Goal: Transaction & Acquisition: Purchase product/service

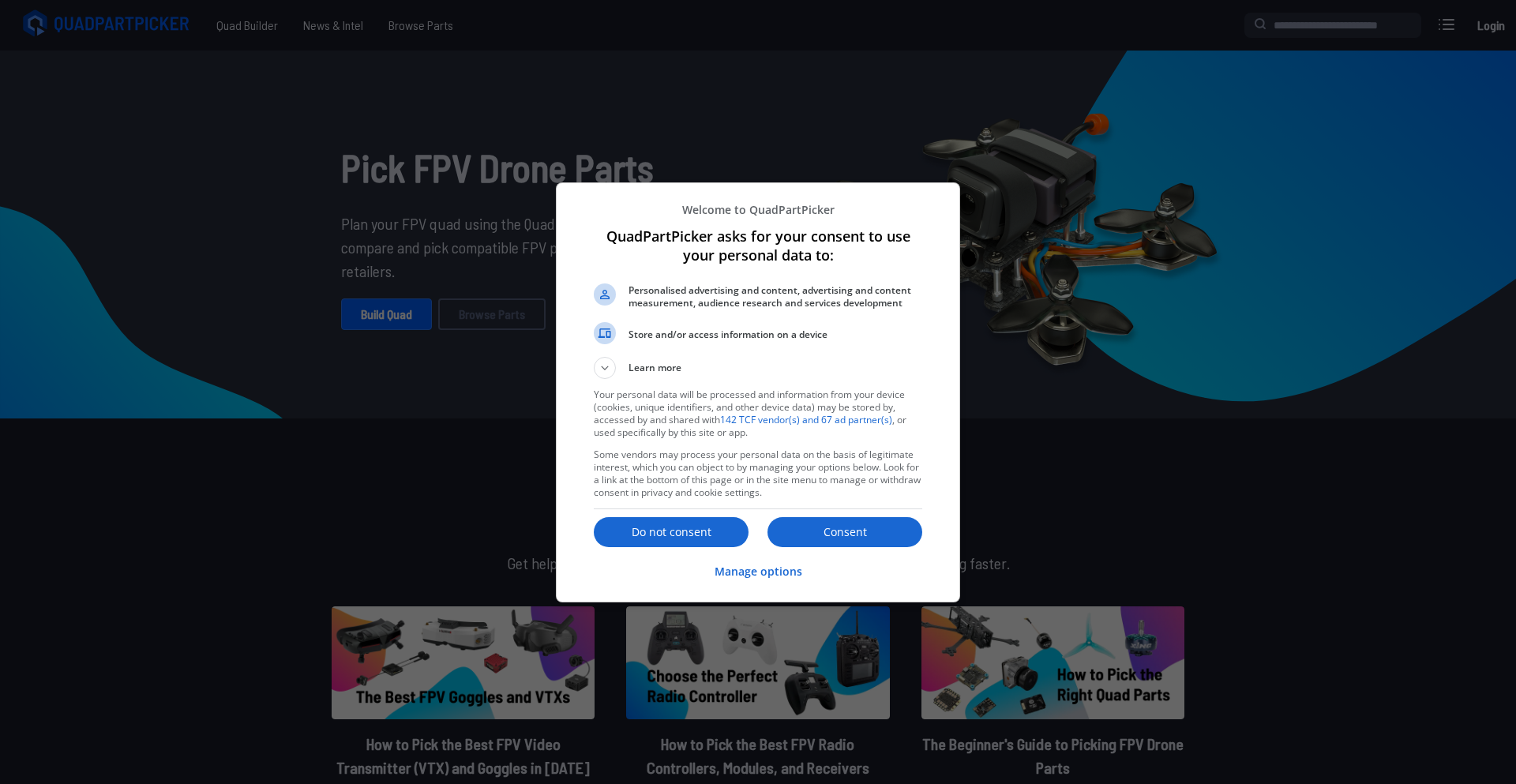
click at [850, 524] on p "Consent" at bounding box center [845, 532] width 155 height 16
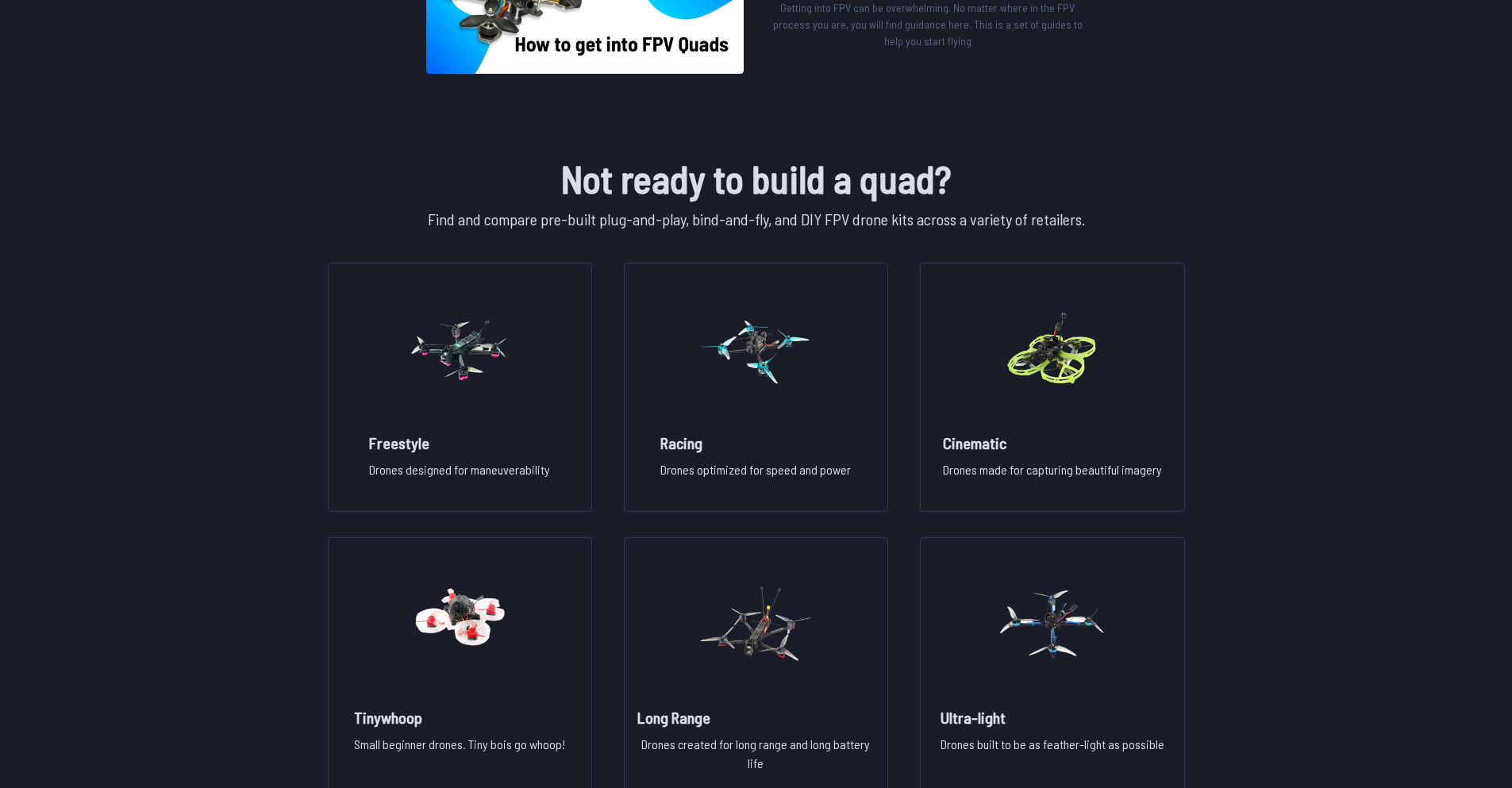
scroll to position [1112, 0]
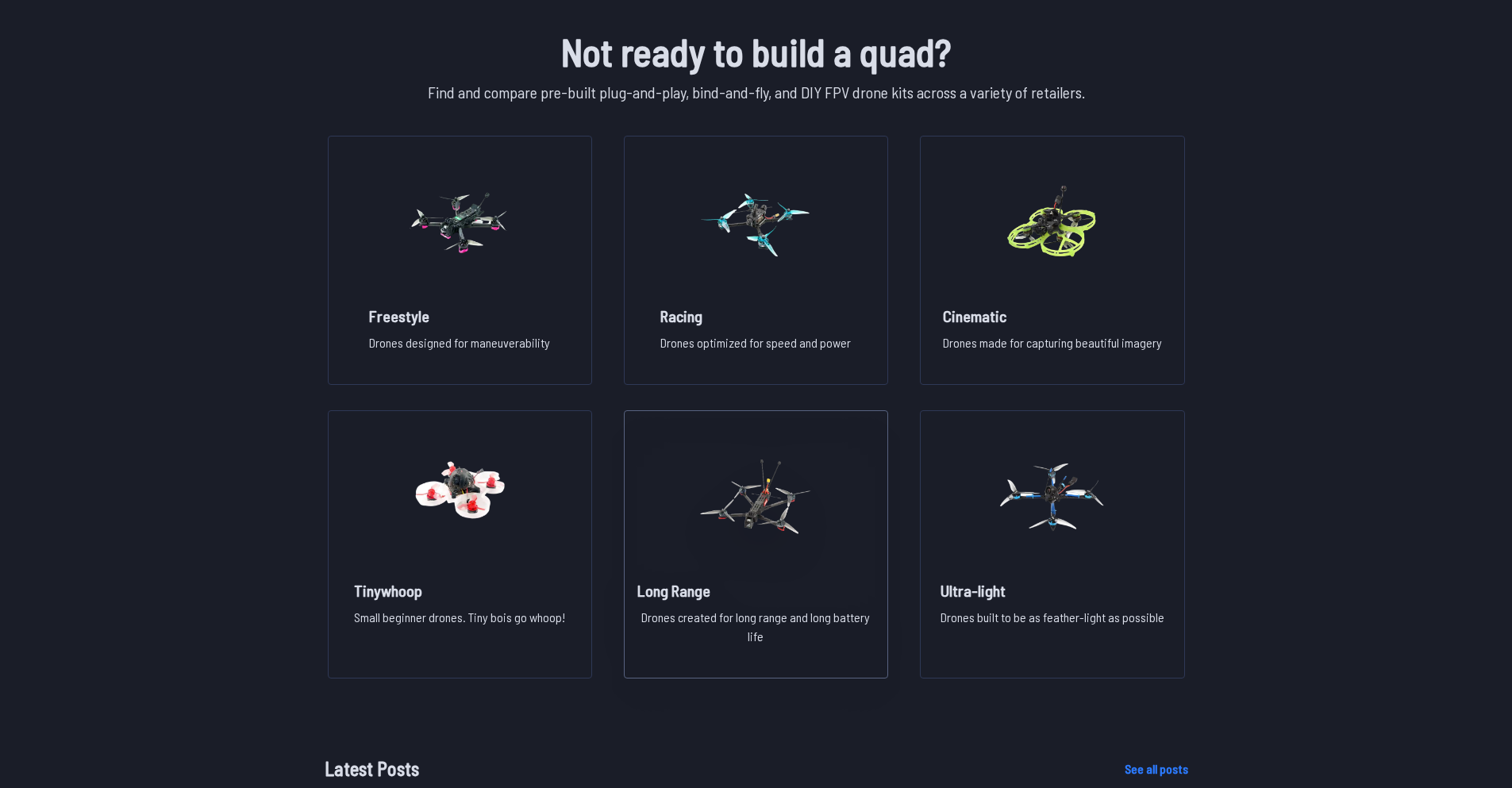
click at [798, 538] on img at bounding box center [755, 497] width 114 height 140
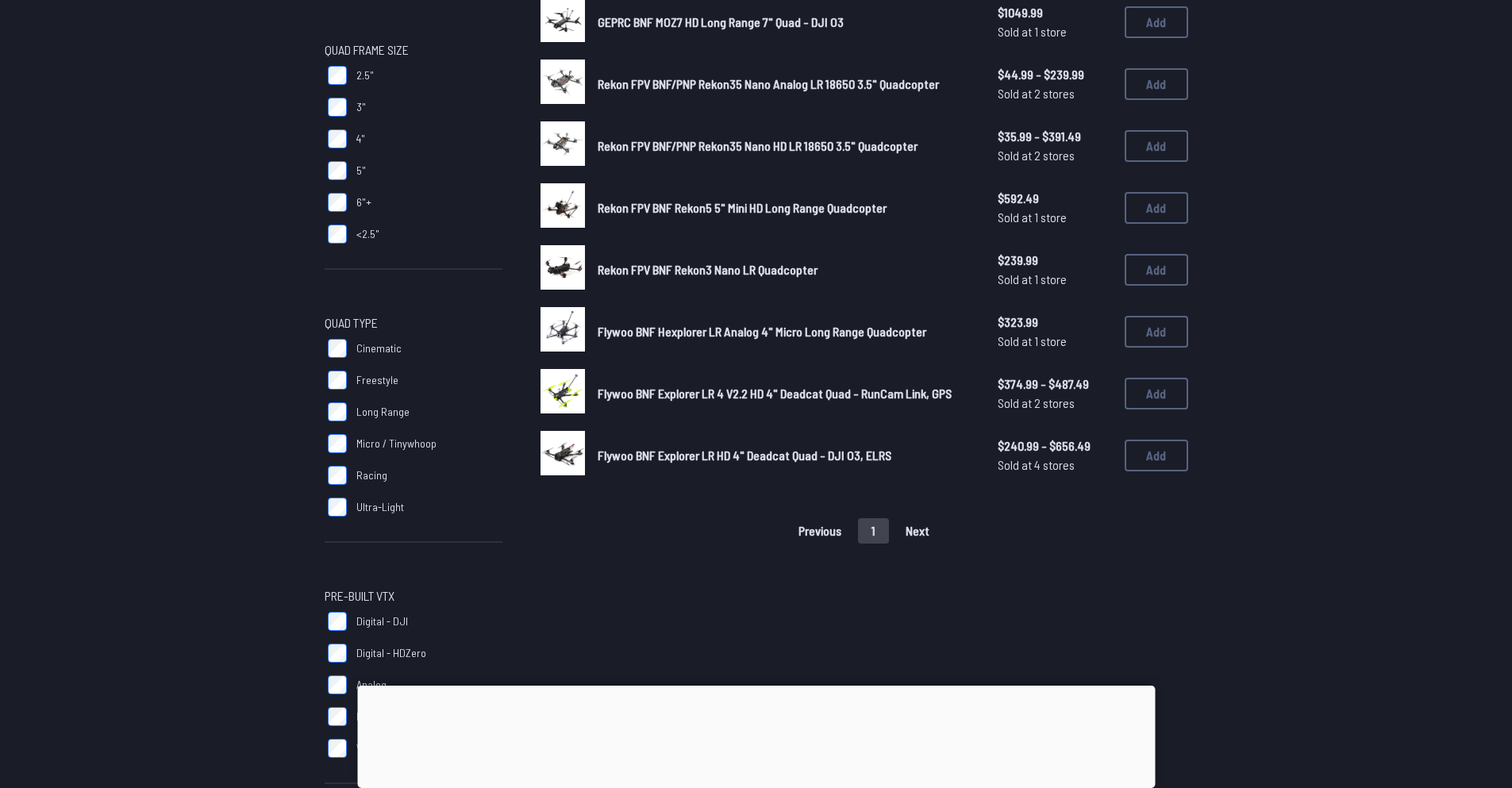
scroll to position [397, 0]
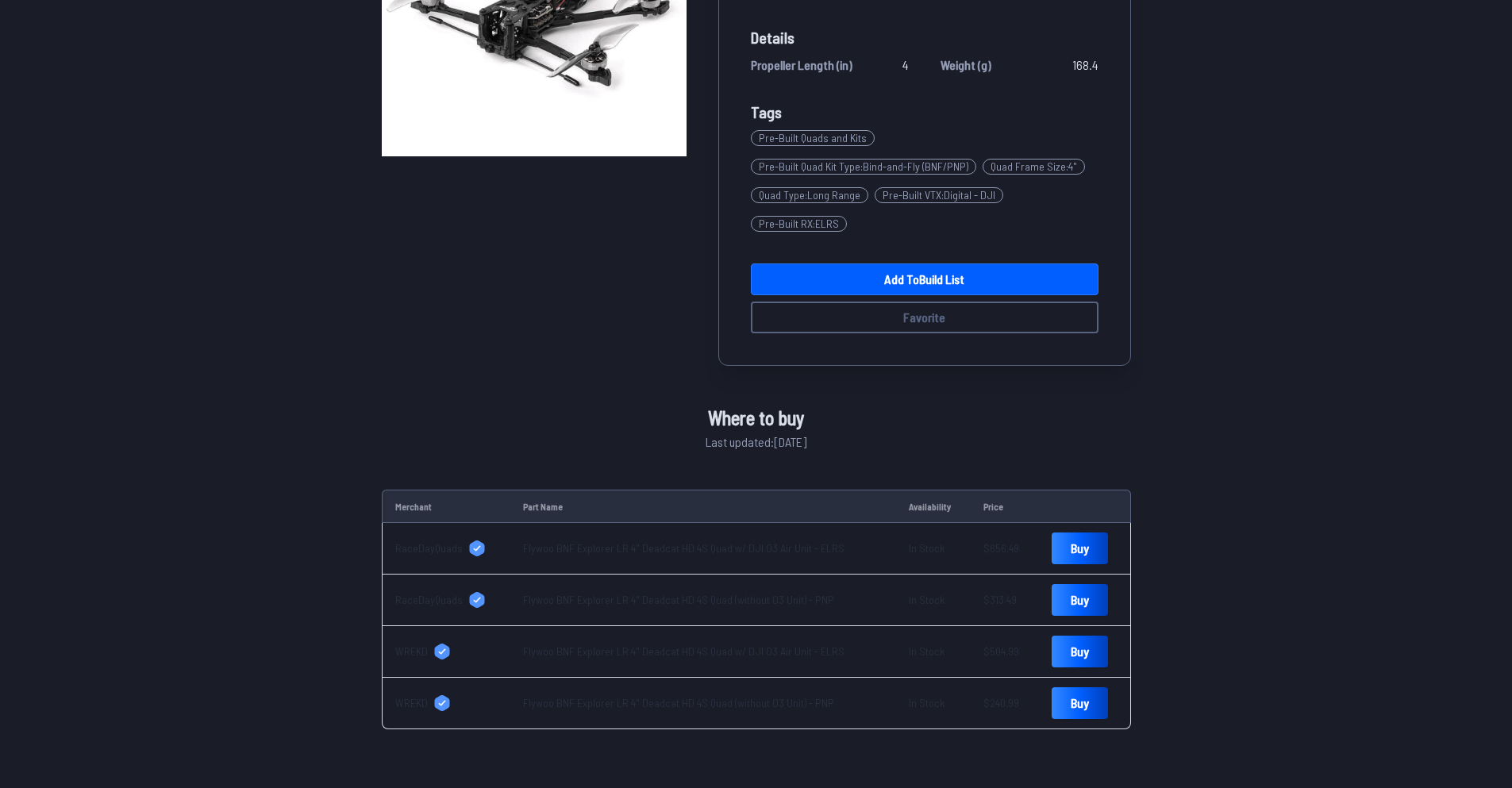
scroll to position [318, 0]
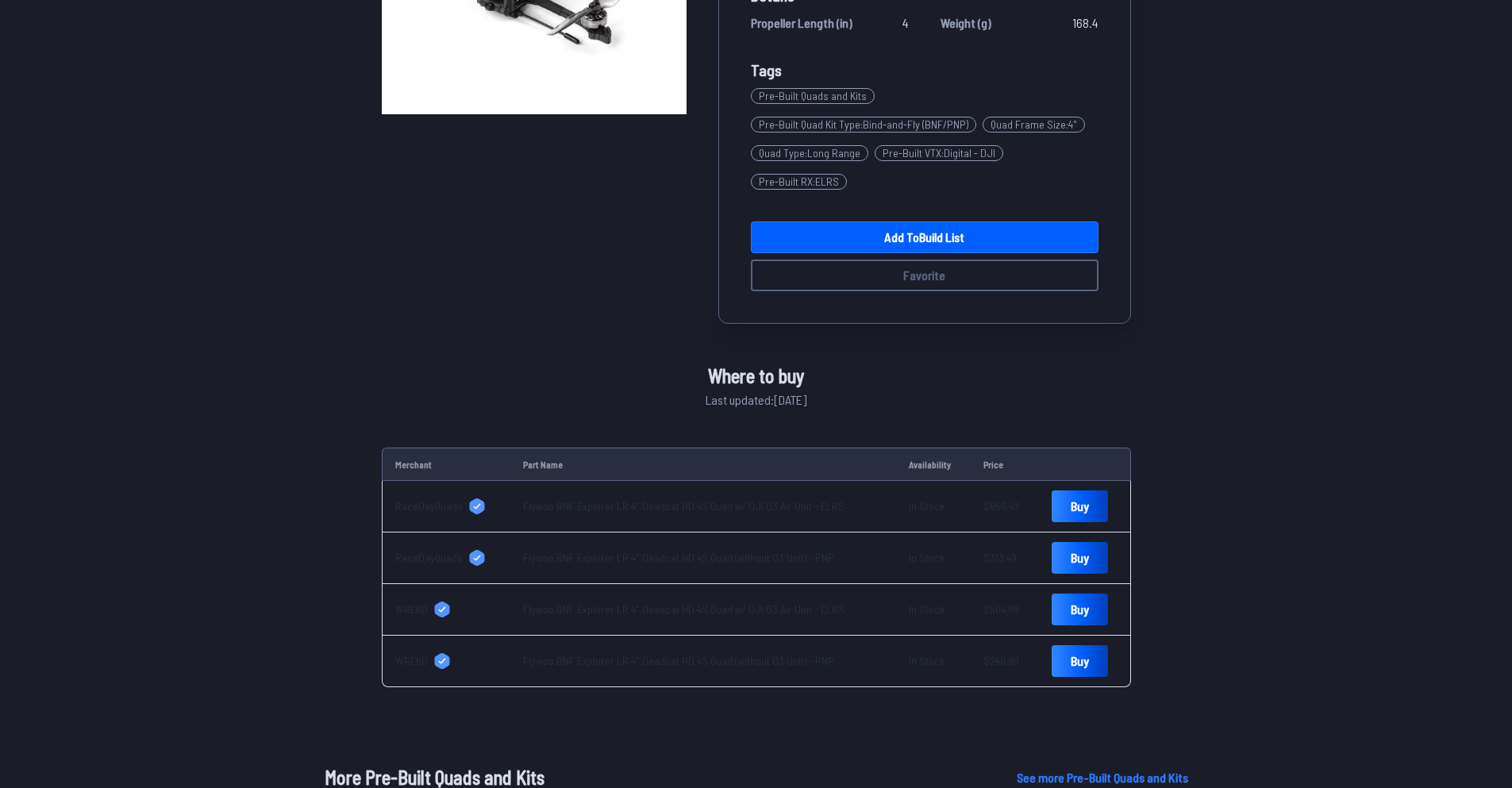
click at [663, 667] on link "Flywoo BNF Explorer LR 4" Deadcat HD 4S Quad (without O3 Unit) - PNP" at bounding box center [678, 661] width 311 height 14
